Goal: Information Seeking & Learning: Learn about a topic

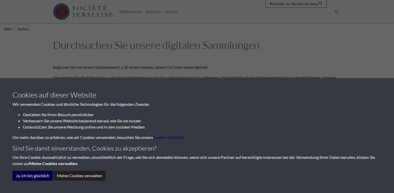
click at [40, 175] on button "Ja, ich bin glücklich" at bounding box center [32, 176] width 40 height 10
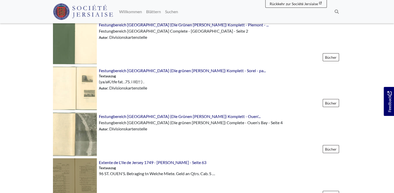
scroll to position [664, 0]
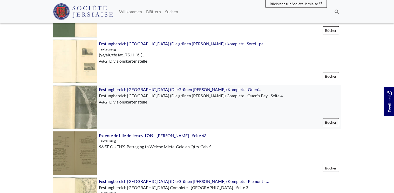
click at [88, 105] on img at bounding box center [75, 108] width 44 height 44
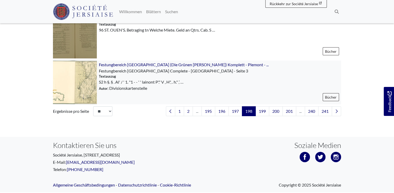
scroll to position [788, 0]
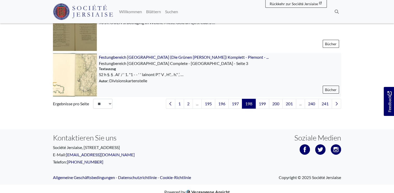
click at [85, 80] on img at bounding box center [75, 75] width 44 height 44
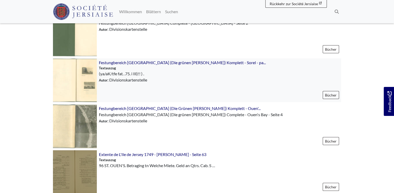
scroll to position [602, 0]
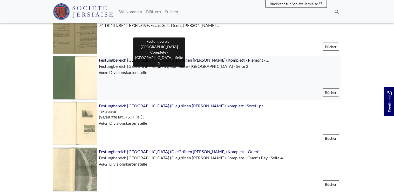
click at [131, 60] on span "Festungbereich Jersey (Die Grünen Bücher) Komplett - Plemont - ..." at bounding box center [183, 60] width 169 height 5
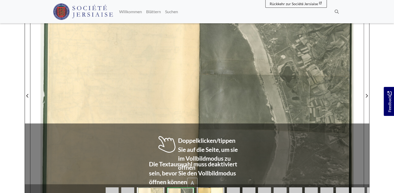
scroll to position [124, 0]
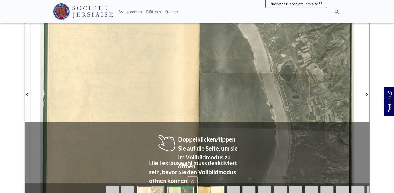
click at [250, 86] on div at bounding box center [280, 91] width 166 height 235
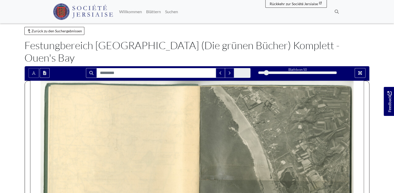
scroll to position [0, 0]
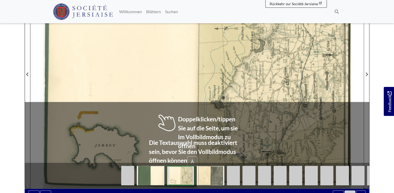
scroll to position [145, 0]
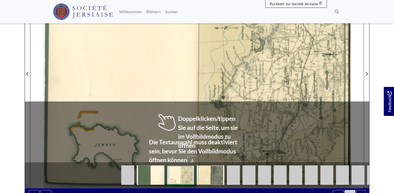
click at [177, 64] on div at bounding box center [113, 70] width 166 height 235
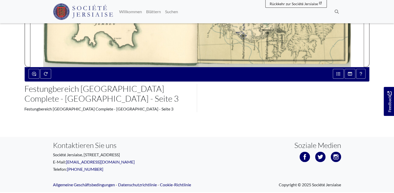
scroll to position [268, 0]
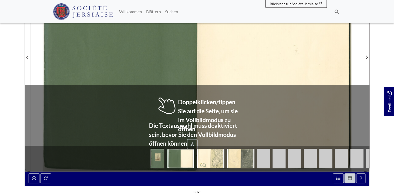
scroll to position [166, 0]
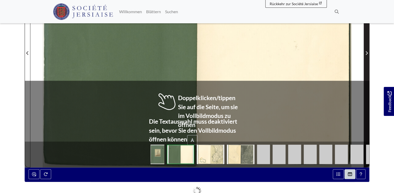
click at [366, 51] on icon "Nächste Seite" at bounding box center [366, 53] width 3 height 4
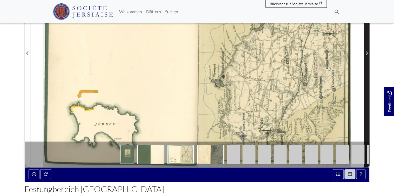
click at [365, 51] on icon "Nächste Seite" at bounding box center [366, 53] width 2 height 4
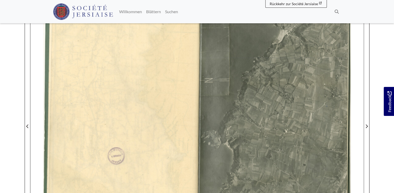
scroll to position [83, 0]
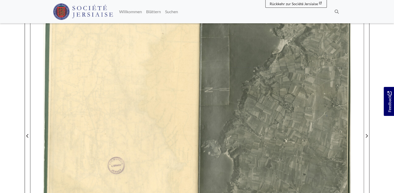
click at [381, 124] on body "Menu" at bounding box center [197, 153] width 394 height 473
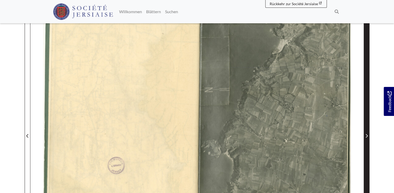
click at [365, 134] on icon "Nächste Seite" at bounding box center [366, 136] width 3 height 4
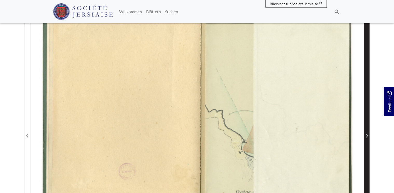
click at [365, 134] on icon "Nächste Seite" at bounding box center [366, 136] width 3 height 4
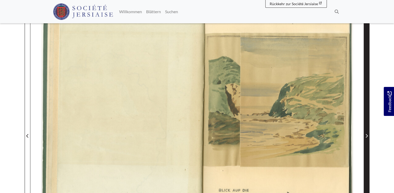
click at [365, 134] on icon "Nächste Seite" at bounding box center [366, 136] width 3 height 4
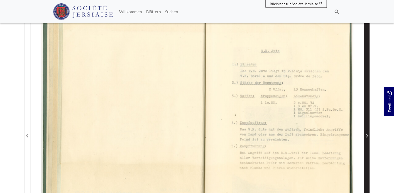
click at [365, 134] on icon "Nächste Seite" at bounding box center [366, 136] width 3 height 4
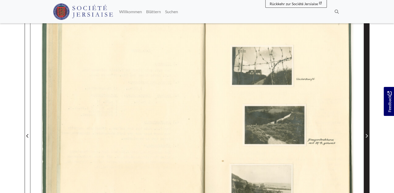
click at [365, 134] on icon "Nächste Seite" at bounding box center [366, 136] width 3 height 4
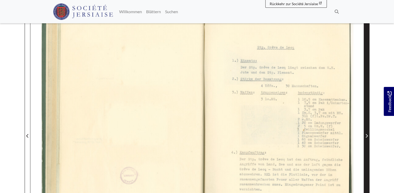
click at [365, 134] on icon "Nächste Seite" at bounding box center [366, 136] width 3 height 4
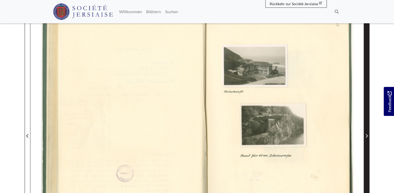
click at [365, 134] on icon "Nächste Seite" at bounding box center [366, 136] width 3 height 4
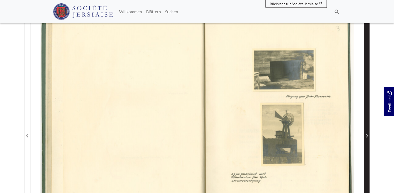
click at [365, 134] on icon "Nächste Seite" at bounding box center [366, 136] width 3 height 4
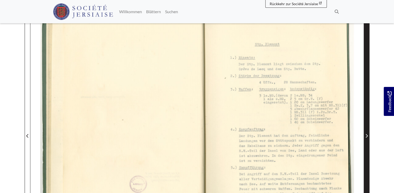
click at [365, 134] on icon "Nächste Seite" at bounding box center [366, 136] width 3 height 4
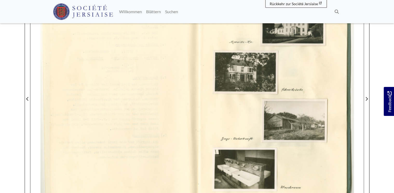
scroll to position [124, 0]
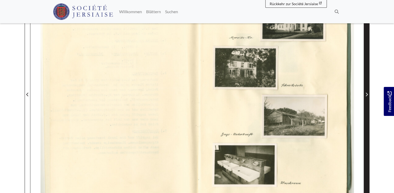
click at [367, 93] on icon "Nächste Seite" at bounding box center [366, 95] width 2 height 4
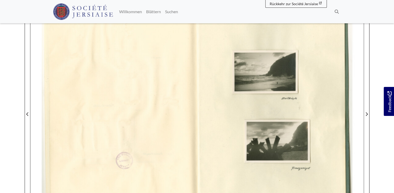
scroll to position [124, 0]
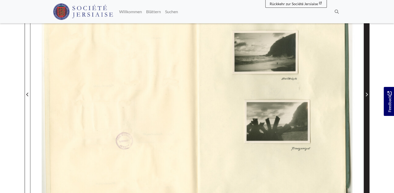
click at [366, 92] on span "Nächste Seite" at bounding box center [366, 95] width 5 height 6
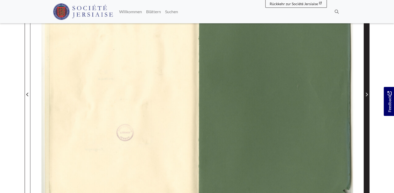
click at [366, 93] on icon "Nächste Seite" at bounding box center [366, 95] width 3 height 4
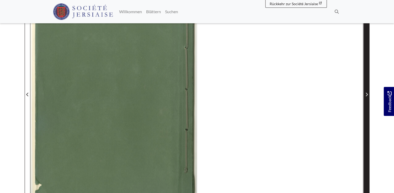
click at [367, 93] on icon "Nächste Seite" at bounding box center [366, 95] width 3 height 4
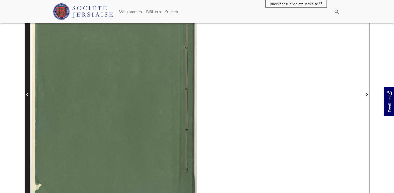
click at [27, 93] on icon "Vorherige Seite" at bounding box center [27, 95] width 3 height 4
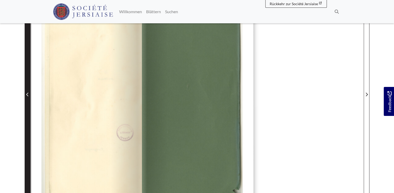
click at [27, 93] on icon "Vorherige Seite" at bounding box center [27, 95] width 3 height 4
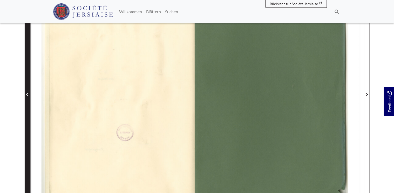
click at [27, 93] on icon "Vorherige Seite" at bounding box center [27, 95] width 3 height 4
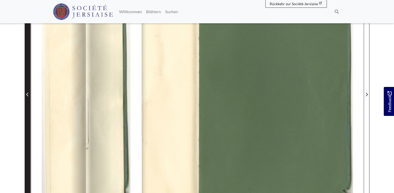
click at [27, 93] on icon "Vorherige Seite" at bounding box center [27, 95] width 3 height 4
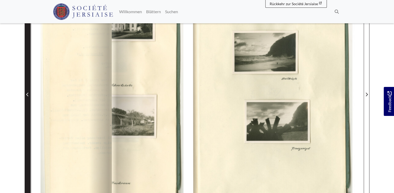
click at [27, 93] on icon "Vorherige Seite" at bounding box center [27, 95] width 3 height 4
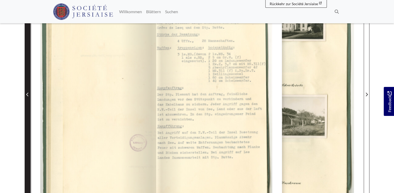
click at [27, 93] on icon "Vorherige Seite" at bounding box center [27, 95] width 3 height 4
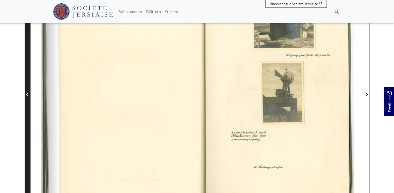
click at [27, 93] on icon "Vorherige Seite" at bounding box center [27, 95] width 3 height 4
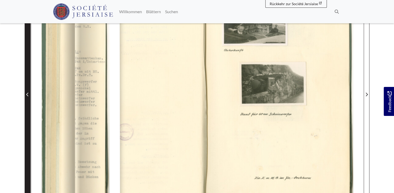
click at [27, 93] on icon "Vorherige Seite" at bounding box center [27, 95] width 3 height 4
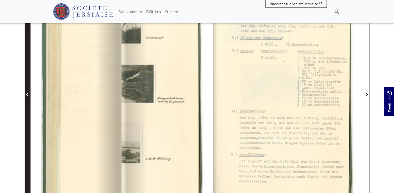
click at [27, 93] on icon "Vorherige Seite" at bounding box center [27, 95] width 3 height 4
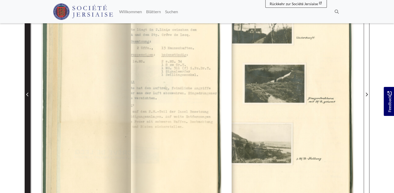
click at [27, 93] on icon "Vorherige Seite" at bounding box center [27, 95] width 3 height 4
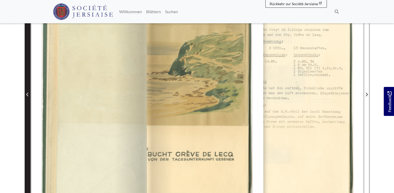
click at [27, 93] on icon "Vorherige Seite" at bounding box center [27, 95] width 3 height 4
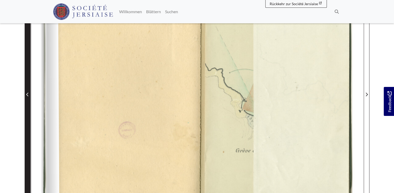
click at [27, 93] on icon "Vorherige Seite" at bounding box center [27, 95] width 3 height 4
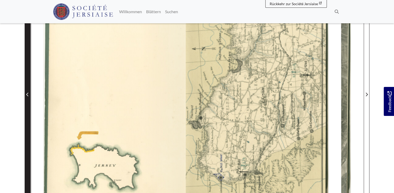
click at [27, 93] on icon "Vorherige Seite" at bounding box center [27, 95] width 3 height 4
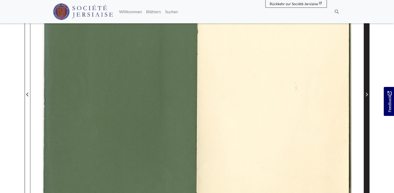
click at [364, 92] on span "Nächste Seite" at bounding box center [366, 95] width 5 height 6
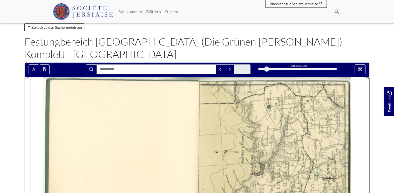
scroll to position [21, 0]
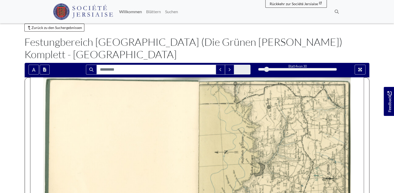
click at [127, 11] on link "Willkommen" at bounding box center [130, 11] width 27 height 10
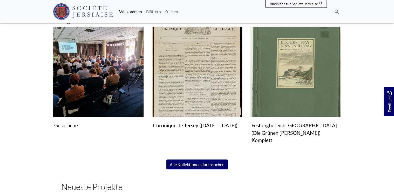
scroll to position [353, 0]
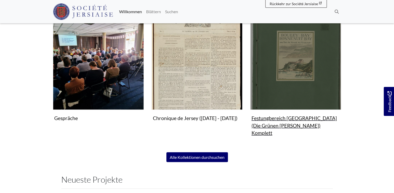
click at [290, 79] on img "Untergeordnete Sammlung" at bounding box center [295, 64] width 91 height 91
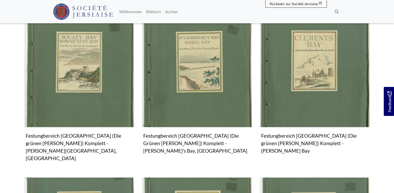
scroll to position [166, 0]
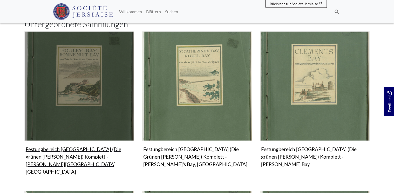
click at [98, 68] on img "Untergeordnete Sammlung" at bounding box center [79, 86] width 110 height 110
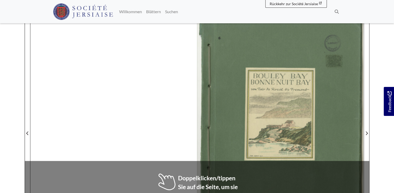
scroll to position [83, 0]
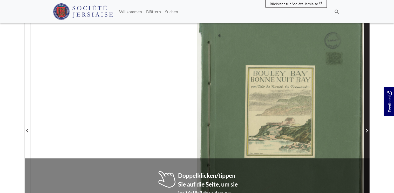
click at [365, 129] on icon "Nächste Seite" at bounding box center [366, 131] width 3 height 4
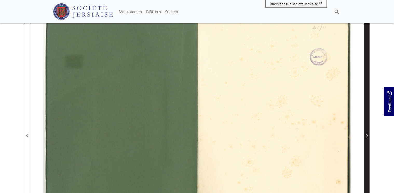
click at [365, 134] on icon "Nächste Seite" at bounding box center [366, 136] width 3 height 4
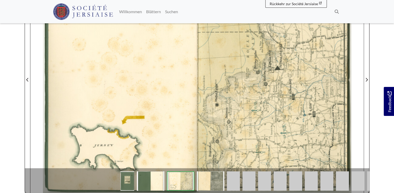
scroll to position [145, 0]
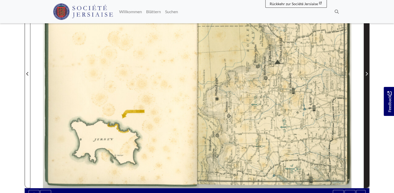
click at [365, 72] on icon "Nächste Seite" at bounding box center [366, 74] width 3 height 4
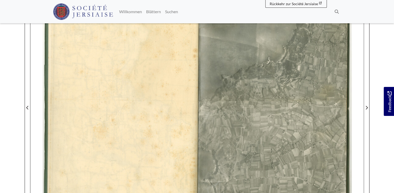
scroll to position [104, 0]
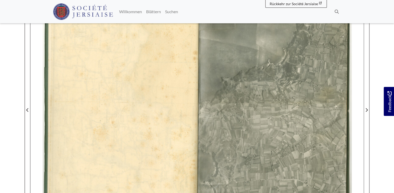
click at [381, 125] on body "Menu" at bounding box center [197, 137] width 394 height 482
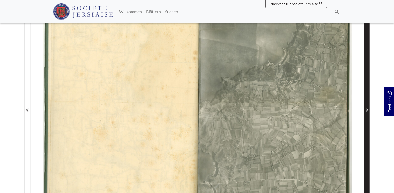
click at [365, 109] on icon "Nächste Seite" at bounding box center [366, 110] width 3 height 4
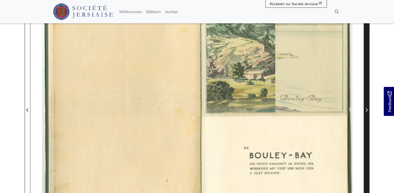
click at [365, 109] on icon "Nächste Seite" at bounding box center [366, 110] width 3 height 4
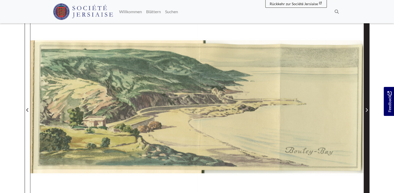
click at [365, 109] on icon "Nächste Seite" at bounding box center [366, 110] width 3 height 4
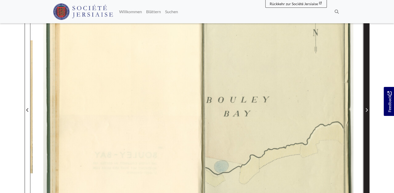
click at [365, 109] on icon "Nächste Seite" at bounding box center [366, 110] width 3 height 4
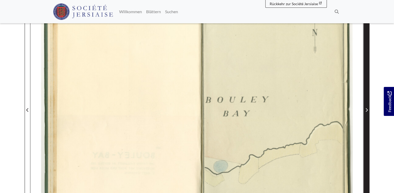
click at [365, 109] on icon "Nächste Seite" at bounding box center [366, 110] width 3 height 4
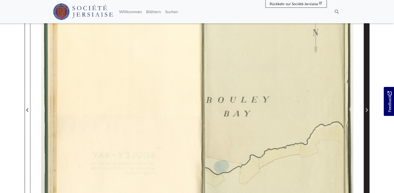
click at [365, 109] on icon "Nächste Seite" at bounding box center [366, 110] width 3 height 4
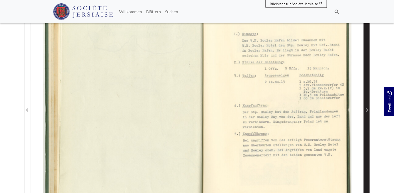
click at [366, 109] on icon "Nächste Seite" at bounding box center [366, 110] width 2 height 4
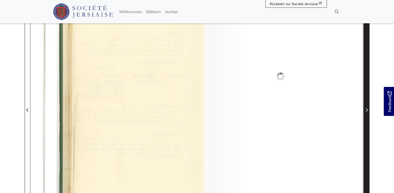
click at [366, 109] on icon "Nächste Seite" at bounding box center [366, 110] width 2 height 4
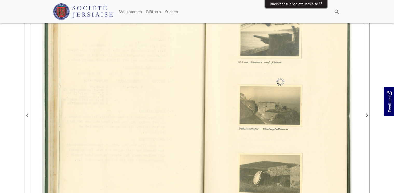
click at [282, 2] on span "Rückkehr zur Société Jersiaise" at bounding box center [293, 4] width 48 height 4
click at [129, 11] on link "Willkommen" at bounding box center [130, 11] width 27 height 10
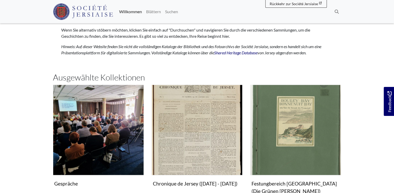
scroll to position [290, 0]
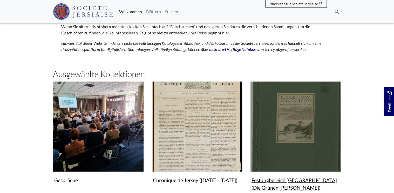
click at [283, 181] on figure "Festungbereich [GEOGRAPHIC_DATA] (Die Grünen [PERSON_NAME]) Komplett Collection" at bounding box center [295, 140] width 91 height 119
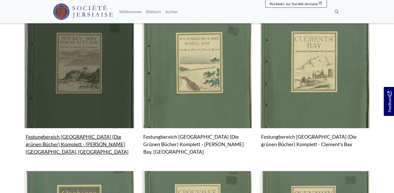
scroll to position [166, 0]
click at [92, 66] on img "Untergeordnete Sammlung" at bounding box center [79, 74] width 110 height 110
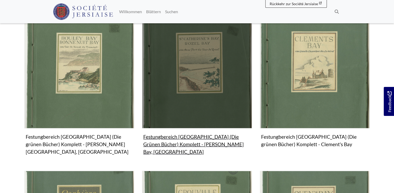
click at [191, 76] on img "Subcollection" at bounding box center [197, 74] width 110 height 110
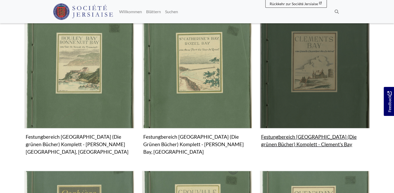
click at [301, 88] on img "Subcollection" at bounding box center [315, 74] width 110 height 110
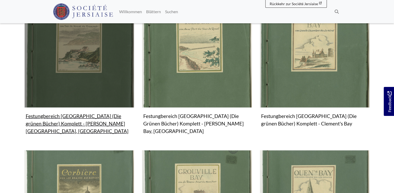
scroll to position [207, 0]
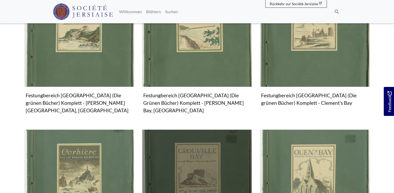
click at [205, 146] on img "Subcollection" at bounding box center [197, 185] width 110 height 110
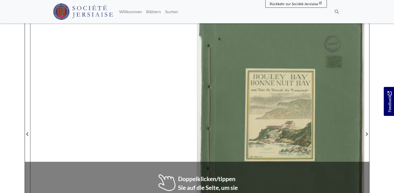
scroll to position [83, 0]
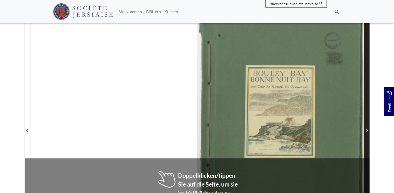
click at [366, 129] on icon "Nächste Seite" at bounding box center [366, 131] width 2 height 4
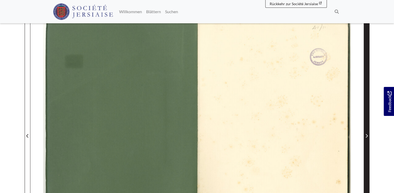
click at [366, 134] on icon "Nächste Seite" at bounding box center [366, 136] width 2 height 4
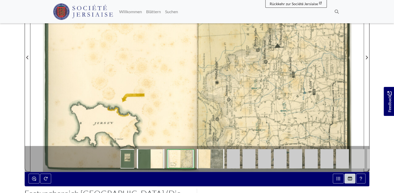
scroll to position [166, 0]
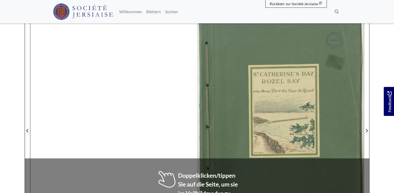
scroll to position [104, 0]
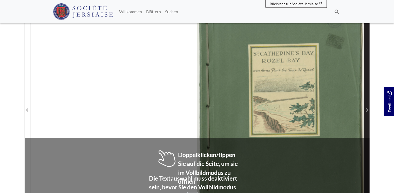
click at [366, 109] on icon "Nächste Seite" at bounding box center [366, 110] width 2 height 4
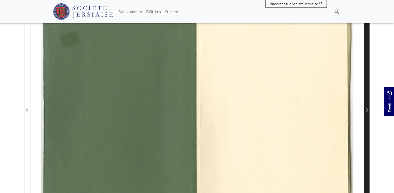
click at [366, 109] on icon "Nächste Seite" at bounding box center [366, 110] width 2 height 4
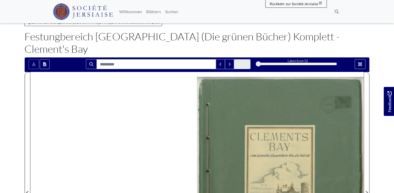
scroll to position [41, 0]
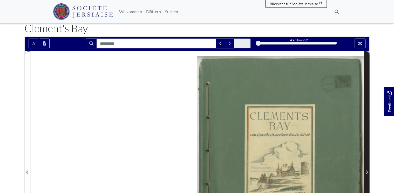
click at [366, 171] on icon "Nächste Seite" at bounding box center [366, 173] width 2 height 4
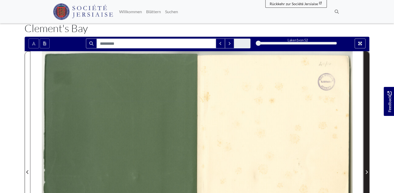
click at [366, 171] on icon "Nächste Seite" at bounding box center [366, 173] width 2 height 4
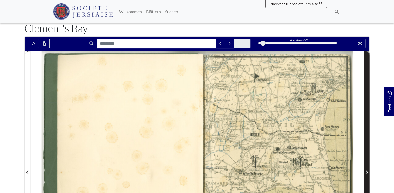
click at [366, 171] on icon "Nächste Seite" at bounding box center [366, 173] width 2 height 4
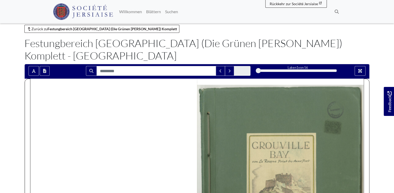
scroll to position [41, 0]
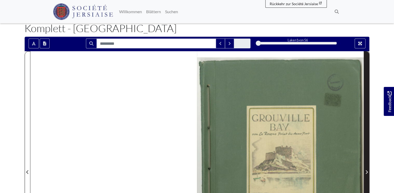
click at [365, 169] on span "Nächste Seite" at bounding box center [366, 172] width 5 height 6
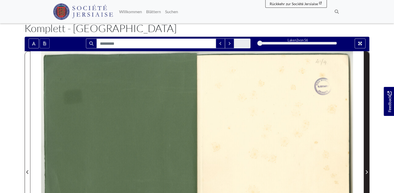
click at [365, 169] on span "Nächste Seite" at bounding box center [366, 172] width 5 height 6
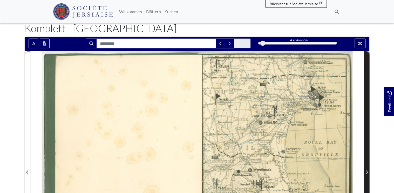
click at [365, 169] on span "Nächste Seite" at bounding box center [366, 172] width 5 height 6
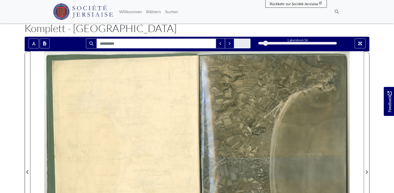
click at [357, 7] on nav "Menu Willkommen Blättern" at bounding box center [197, 11] width 394 height 23
click at [187, 19] on div "Menu Willkommen" at bounding box center [197, 11] width 296 height 19
click at [273, 103] on div at bounding box center [280, 168] width 166 height 235
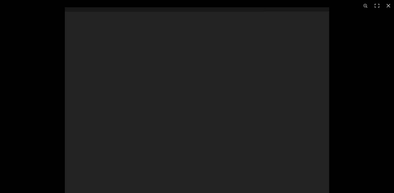
click at [273, 103] on div at bounding box center [197, 100] width 264 height 187
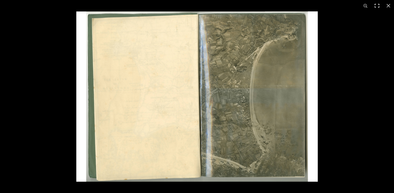
click at [375, 5] on button at bounding box center [376, 5] width 11 height 11
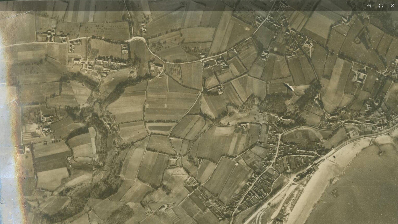
click at [234, 9] on div "1 / 1" at bounding box center [199, 112] width 398 height 224
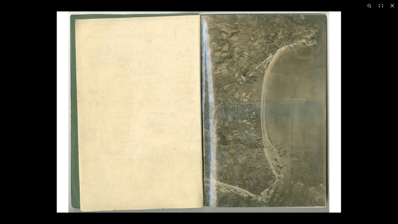
click at [249, 82] on img at bounding box center [199, 111] width 284 height 201
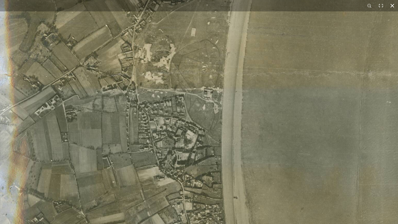
click at [172, 6] on div "1 / 1" at bounding box center [199, 112] width 398 height 224
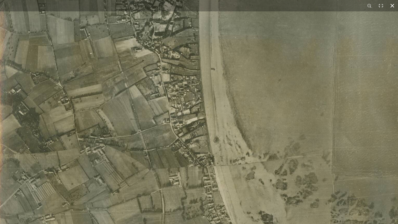
click at [393, 4] on button at bounding box center [392, 5] width 11 height 11
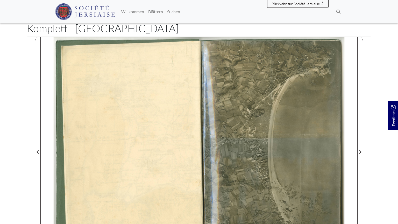
click at [360, 139] on html "Menu" at bounding box center [199, 174] width 398 height 431
click at [360, 138] on html "Menu" at bounding box center [199, 174] width 398 height 431
click at [48, 32] on html "Menu" at bounding box center [199, 174] width 398 height 431
drag, startPoint x: 134, startPoint y: 65, endPoint x: 208, endPoint y: 79, distance: 75.5
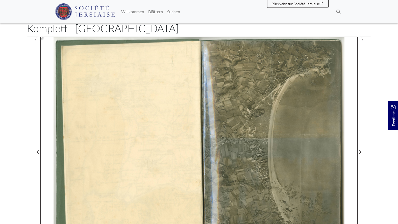
click at [144, 70] on html "Menu" at bounding box center [199, 174] width 398 height 431
click at [259, 81] on html "Menu" at bounding box center [199, 174] width 398 height 431
click at [260, 81] on html "Menu" at bounding box center [199, 174] width 398 height 431
click at [294, 3] on html "Menu" at bounding box center [199, 174] width 398 height 431
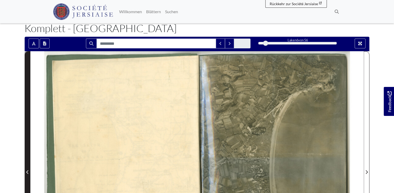
click at [27, 170] on icon "Vorherige Seite" at bounding box center [27, 172] width 3 height 4
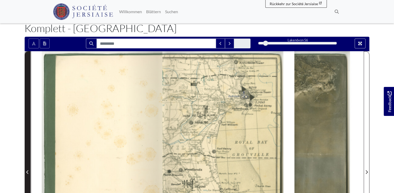
click at [27, 170] on icon "Vorherige Seite" at bounding box center [27, 172] width 3 height 4
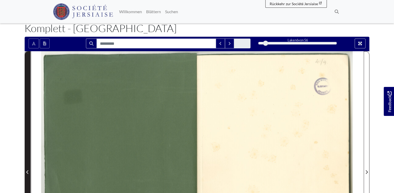
click at [27, 170] on icon "Vorherige Seite" at bounding box center [27, 172] width 3 height 4
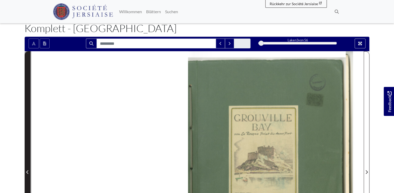
click at [27, 170] on icon "Vorherige Seite" at bounding box center [27, 172] width 3 height 4
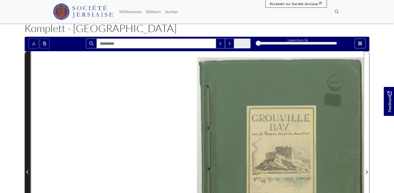
click at [27, 170] on icon "Vorherige Seite" at bounding box center [27, 172] width 3 height 4
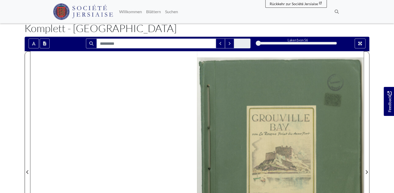
click at [94, 12] on img at bounding box center [83, 11] width 60 height 17
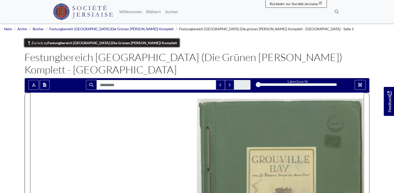
click at [84, 43] on strong "Festungbereich [GEOGRAPHIC_DATA] (Die Grünen Bücher) Komplett" at bounding box center [111, 43] width 129 height 4
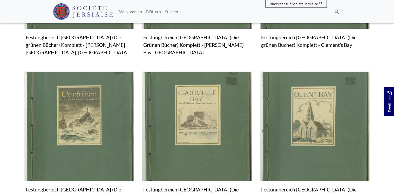
scroll to position [270, 0]
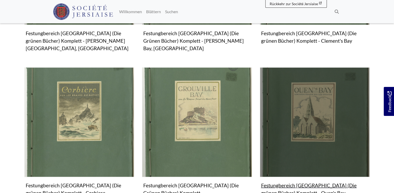
click at [305, 105] on img "Untergeordnete Sammlung" at bounding box center [315, 122] width 110 height 110
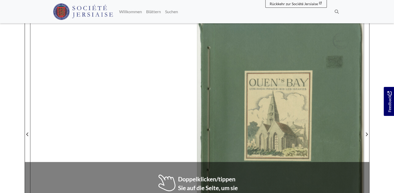
scroll to position [83, 0]
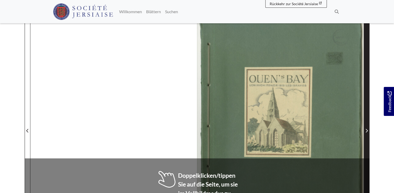
click at [367, 129] on icon "Nächste Seite" at bounding box center [366, 131] width 3 height 4
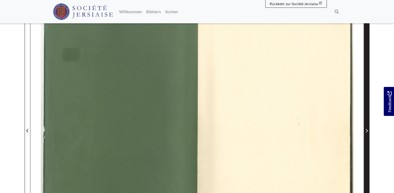
click at [367, 129] on icon "Nächste Seite" at bounding box center [366, 131] width 3 height 4
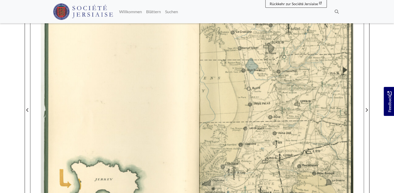
scroll to position [124, 0]
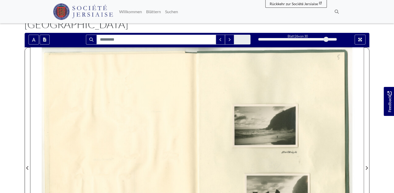
scroll to position [62, 0]
